Goal: Find specific page/section: Find specific page/section

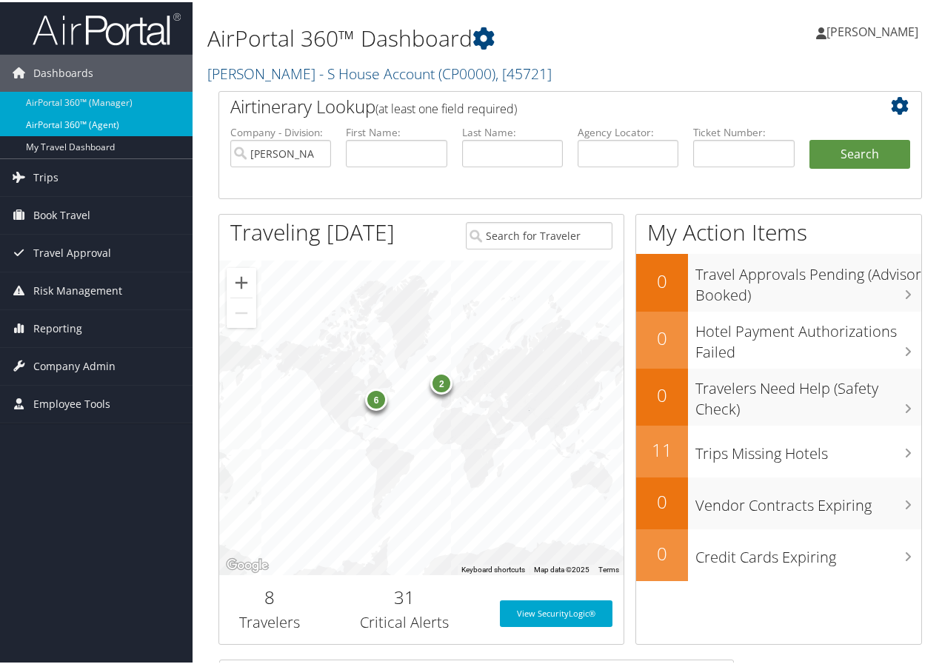
click at [66, 122] on link "AirPortal 360™ (Agent)" at bounding box center [96, 123] width 192 height 22
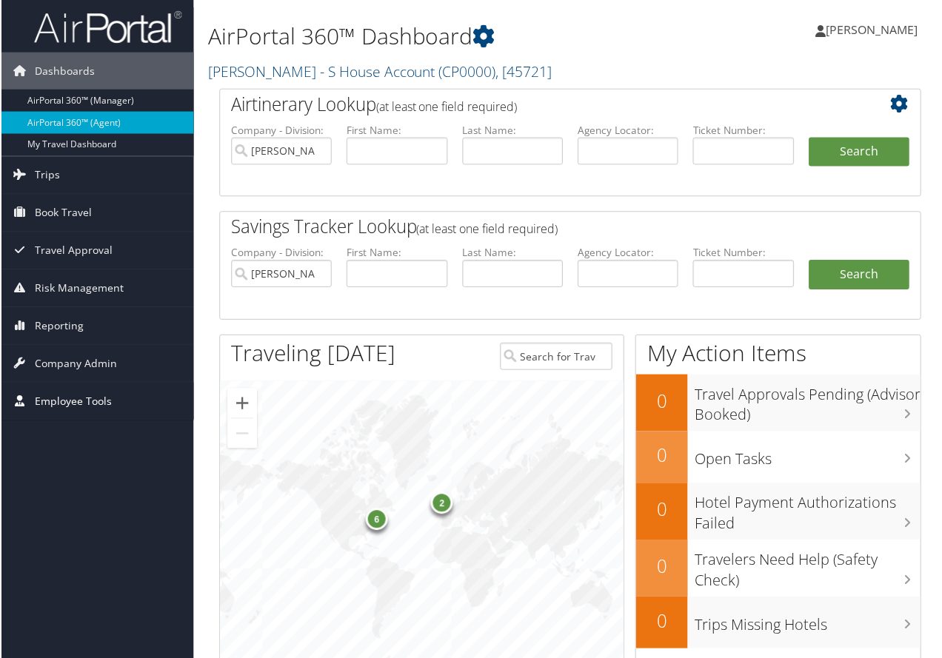
click at [50, 399] on span "Employee Tools" at bounding box center [71, 401] width 77 height 37
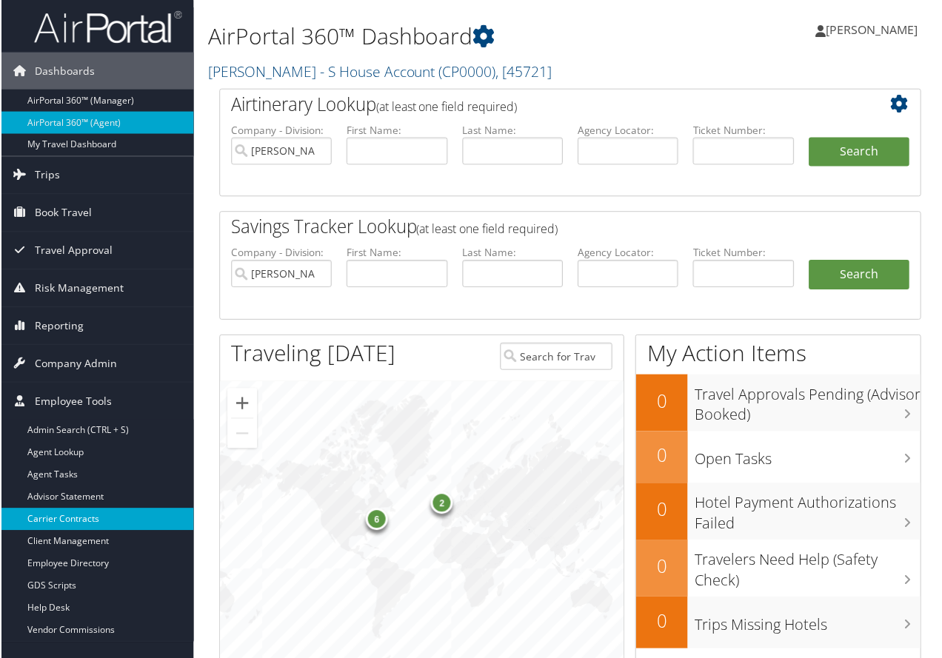
click at [43, 517] on link "Carrier Contracts" at bounding box center [96, 520] width 192 height 22
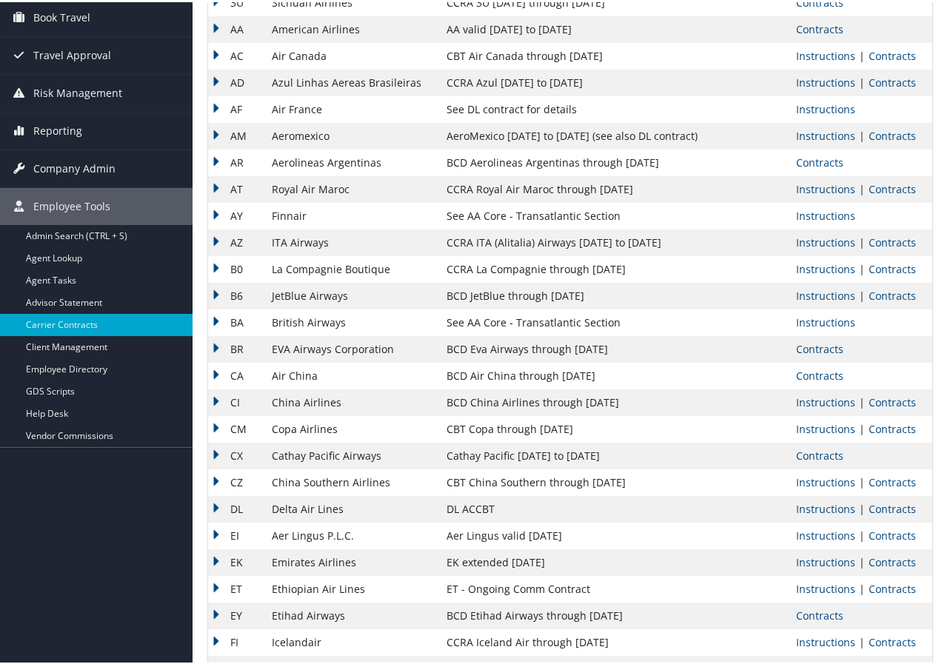
scroll to position [148, 0]
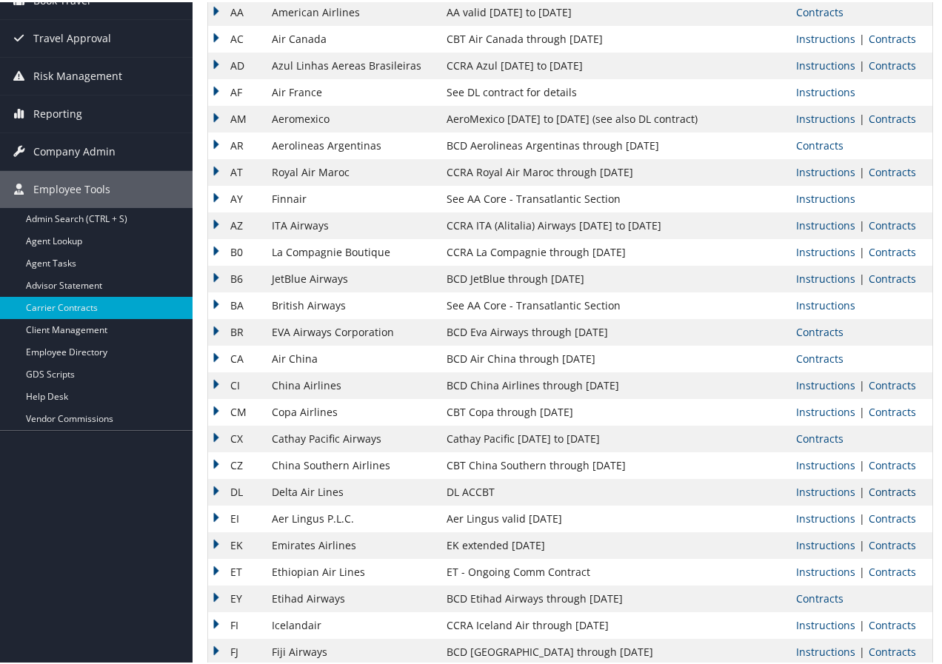
click at [876, 488] on link "Contracts" at bounding box center [891, 490] width 47 height 14
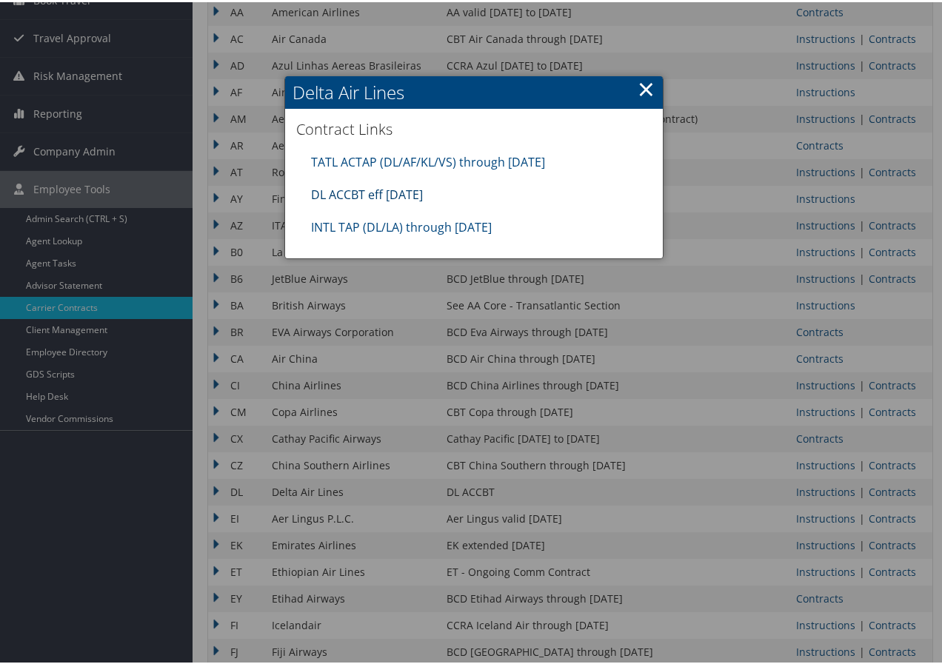
click at [343, 186] on link "DL ACCBT eff Aug 2025" at bounding box center [367, 192] width 112 height 16
click at [638, 90] on link "×" at bounding box center [645, 87] width 17 height 30
